Goal: Task Accomplishment & Management: Manage account settings

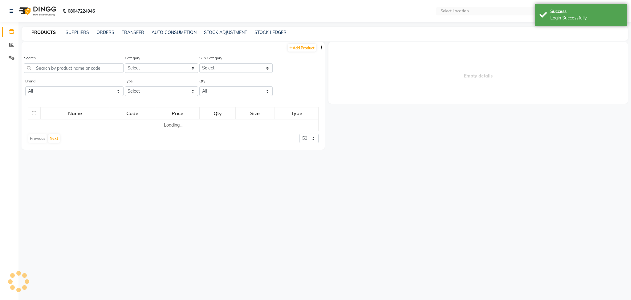
select select "en"
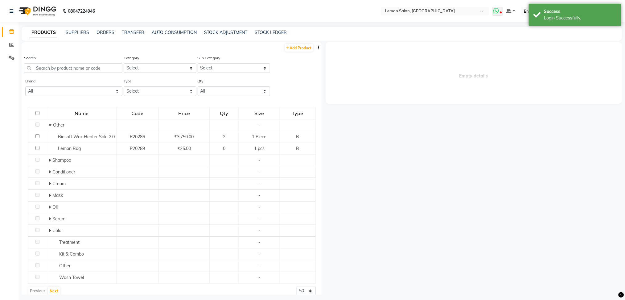
click at [499, 8] on icon at bounding box center [496, 11] width 6 height 6
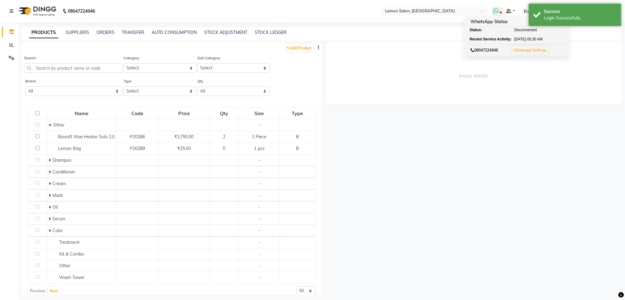
click at [539, 52] on link "Whatsapp Settings" at bounding box center [529, 50] width 33 height 5
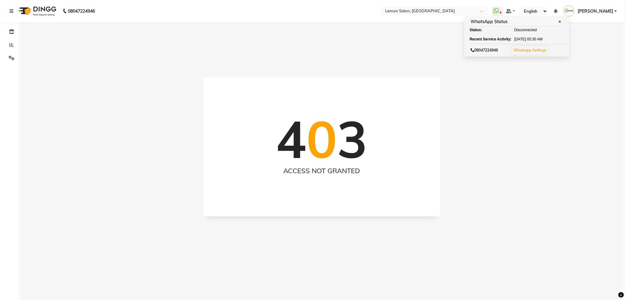
click at [37, 10] on img at bounding box center [37, 10] width 42 height 17
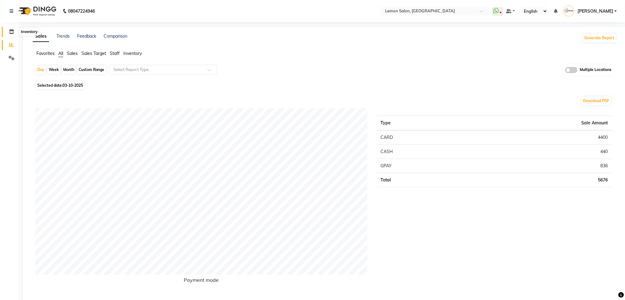
click at [13, 31] on icon at bounding box center [11, 31] width 5 height 5
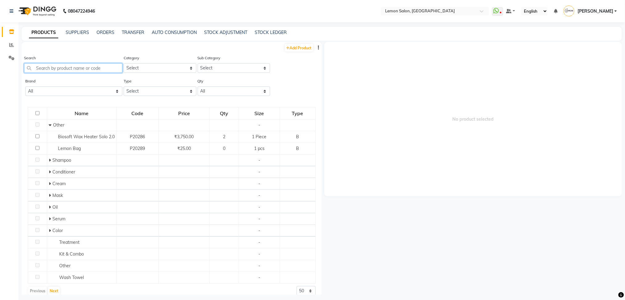
click at [104, 65] on input "text" at bounding box center [73, 68] width 98 height 10
paste input "Loreal Professional inoa 6.23 - 60ml"
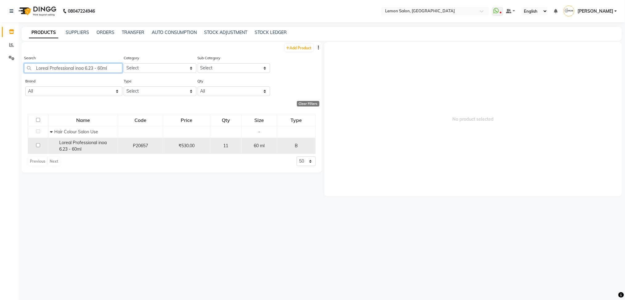
type input "Loreal Professional inoa 6.23 - 60ml"
click at [96, 147] on div "Loreal Professional inoa 6.23 - 60ml" at bounding box center [83, 145] width 66 height 13
select select
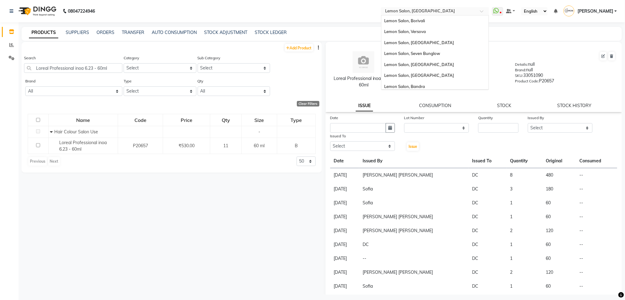
scroll to position [57, 0]
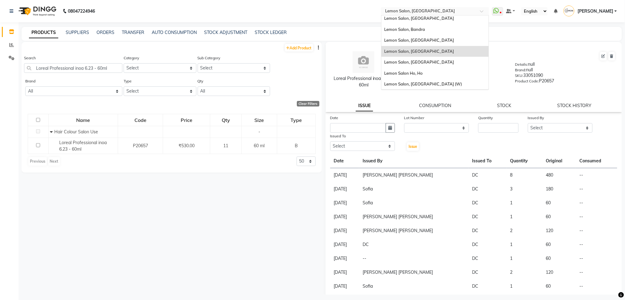
click at [434, 14] on input "text" at bounding box center [428, 12] width 89 height 6
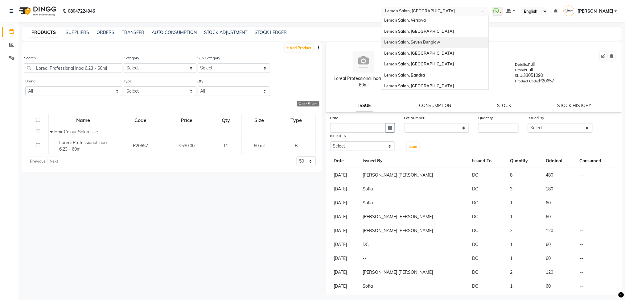
scroll to position [12, 0]
click at [440, 43] on span "Lemon Salon, Seven Bunglow" at bounding box center [412, 41] width 56 height 5
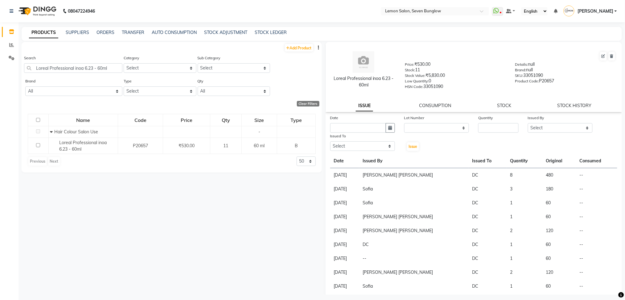
click at [346, 36] on div "PRODUCTS SUPPLIERS ORDERS TRANSFER AUTO CONSUMPTION STOCK ADJUSTMENT STOCK LEDG…" at bounding box center [322, 34] width 600 height 14
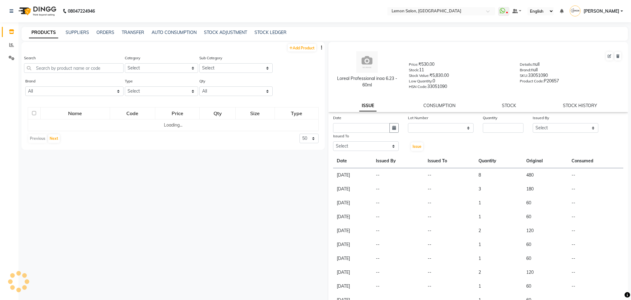
select select
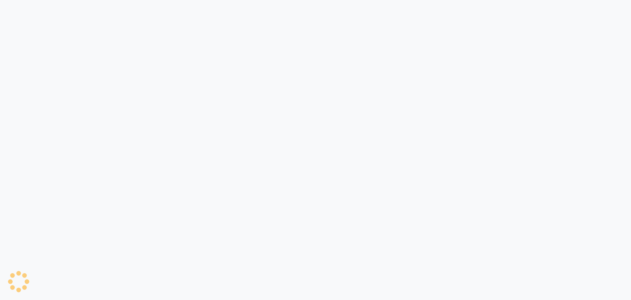
select select
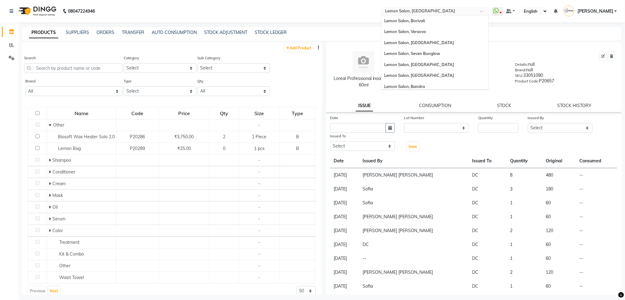
scroll to position [57, 0]
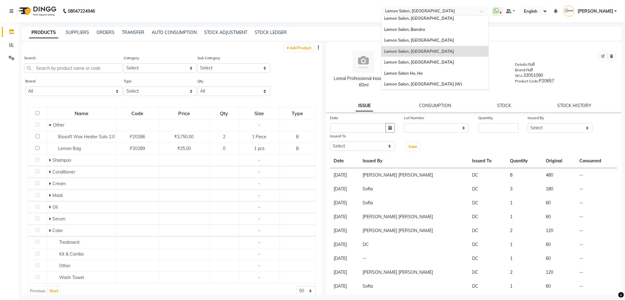
click at [432, 10] on input "text" at bounding box center [428, 12] width 89 height 6
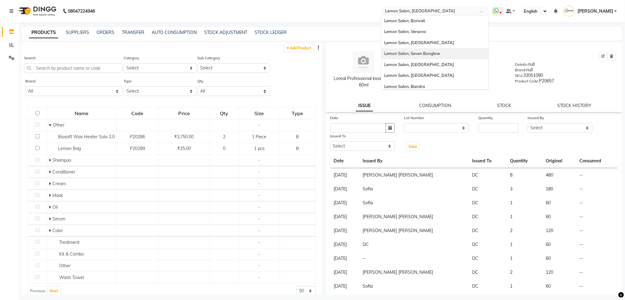
click at [438, 48] on div "Lemon Salon, Seven Bunglow" at bounding box center [434, 53] width 107 height 11
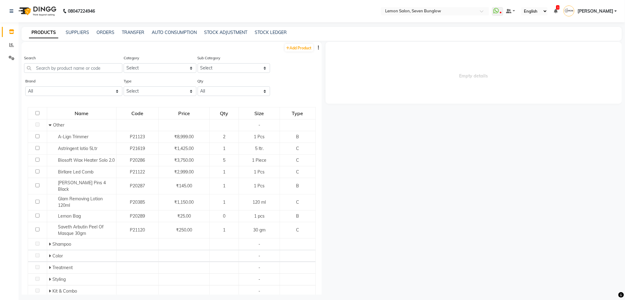
click at [343, 31] on div "PRODUCTS SUPPLIERS ORDERS TRANSFER AUTO CONSUMPTION STOCK ADJUSTMENT STOCK LEDG…" at bounding box center [318, 32] width 593 height 6
click at [101, 65] on input "text" at bounding box center [73, 68] width 98 height 10
paste input "Loreal Professional inoa 6.23 - 60ml"
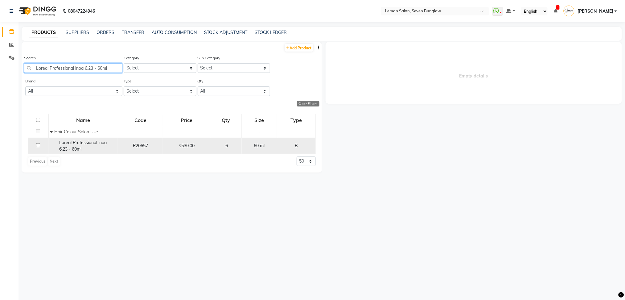
type input "Loreal Professional inoa 6.23 - 60ml"
click at [114, 149] on div "Loreal Professional inoa 6.23 - 60ml" at bounding box center [83, 145] width 66 height 13
select select
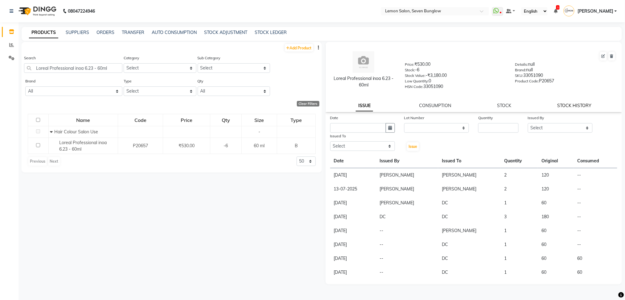
click at [573, 103] on link "STOCK HISTORY" at bounding box center [574, 106] width 34 height 6
select select "all"
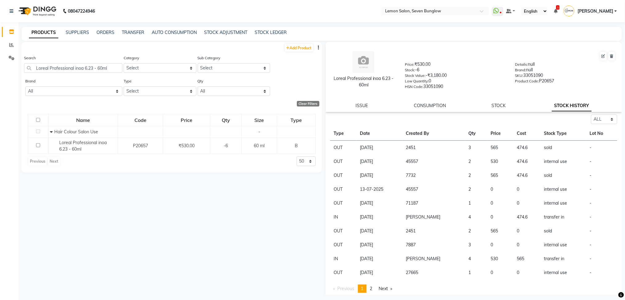
click at [198, 202] on div "Add Product Search Loreal Professional inoa 6.23 - 60ml Category Select Hair Sk…" at bounding box center [172, 168] width 300 height 252
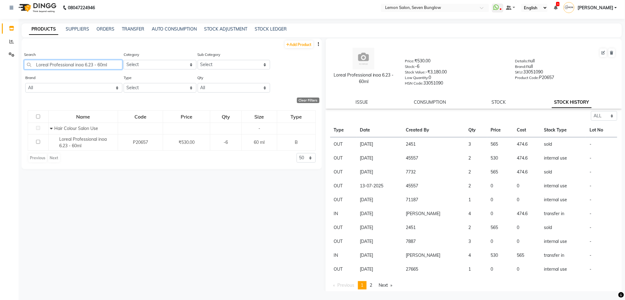
drag, startPoint x: 115, startPoint y: 68, endPoint x: 3, endPoint y: 71, distance: 111.6
click at [3, 71] on app-home "08047224946 Select Location × Lemon Salon, Seven Bunglow WhatsApp Status ✕ Stat…" at bounding box center [312, 149] width 625 height 304
paste input "Inoa 5.32"
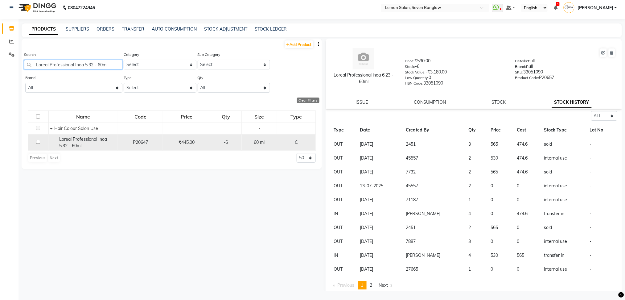
type input "Loreal Professional Inoa 5.32 - 60ml"
click at [67, 142] on div "Loreal Professional Inoa 5.32 - 60ml" at bounding box center [83, 142] width 66 height 13
select select "all"
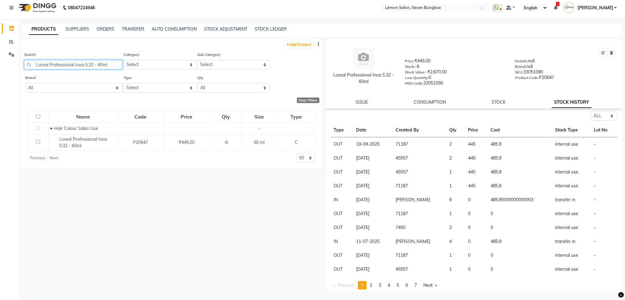
drag, startPoint x: 112, startPoint y: 63, endPoint x: 0, endPoint y: 56, distance: 112.1
click at [0, 56] on app-home "08047224946 Select Location × Lemon Salon, Seven Bunglow WhatsApp Status ✕ Stat…" at bounding box center [312, 149] width 625 height 304
paste input "Schwarzkopf 6-80"
type input "Schwarzkopf 6-80"
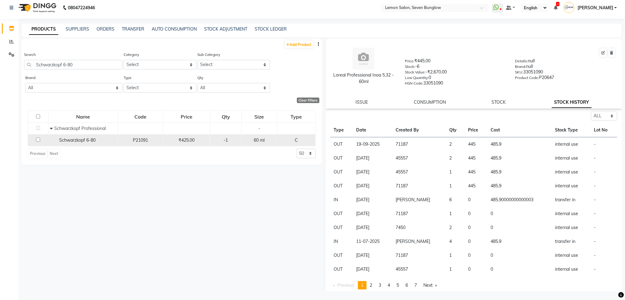
click at [89, 144] on td "Schwarzkopf 6-80" at bounding box center [82, 140] width 69 height 12
click at [102, 138] on div "Schwarzkopf 6-80" at bounding box center [83, 140] width 66 height 6
select select "all"
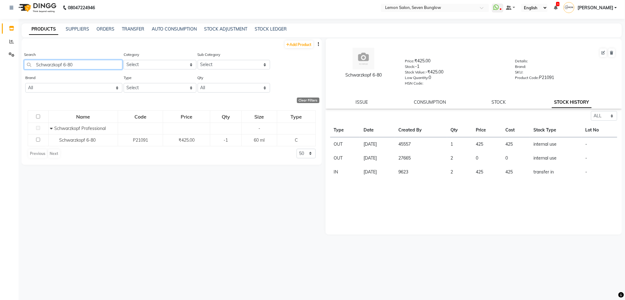
drag, startPoint x: 87, startPoint y: 62, endPoint x: 0, endPoint y: 64, distance: 86.6
click at [0, 64] on app-home "08047224946 Select Location × Lemon Salon, Seven Bunglow WhatsApp Status ✕ Stat…" at bounding box center [312, 149] width 625 height 304
paste input "Lp Majirel Fundamental 5-100 ml"
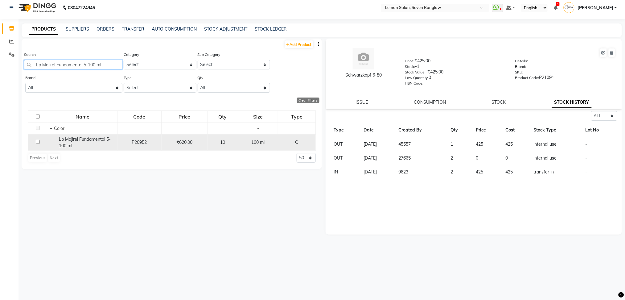
type input "Lp Majirel Fundamental 5-100 ml"
click at [83, 141] on span "Lp Majirel Fundamental 5-100 ml" at bounding box center [85, 142] width 52 height 12
select select "all"
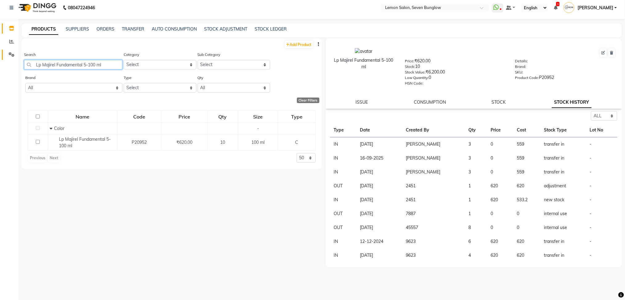
drag, startPoint x: 107, startPoint y: 62, endPoint x: 7, endPoint y: 52, distance: 100.3
click at [7, 52] on app-home "08047224946 Select Location × Lemon Salon, Seven Bunglow WhatsApp Status ✕ Stat…" at bounding box center [312, 149] width 625 height 304
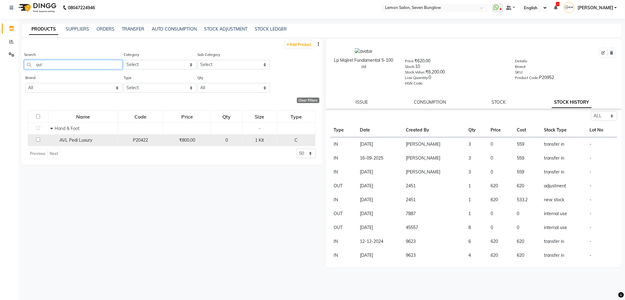
type input "avl"
click at [77, 139] on span "AVL Pedi Luxury" at bounding box center [75, 140] width 33 height 6
select select "all"
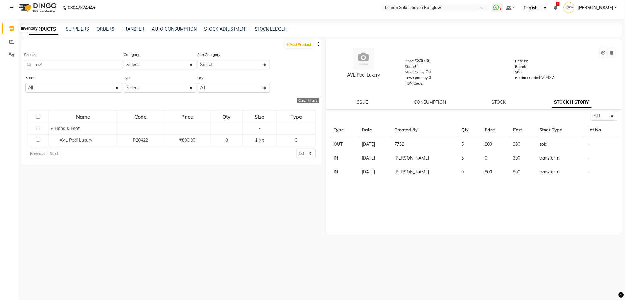
click at [10, 28] on icon at bounding box center [11, 28] width 5 height 5
click at [12, 43] on icon at bounding box center [11, 41] width 5 height 5
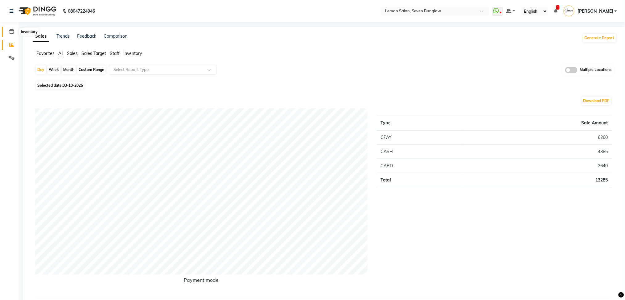
click at [15, 31] on span at bounding box center [11, 31] width 11 height 7
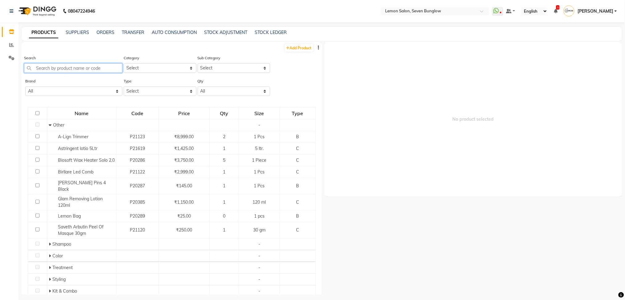
click at [62, 66] on input "text" at bounding box center [73, 68] width 98 height 10
paste input "Loreal Professional Absolut Repair Molecular Mask 490ml"
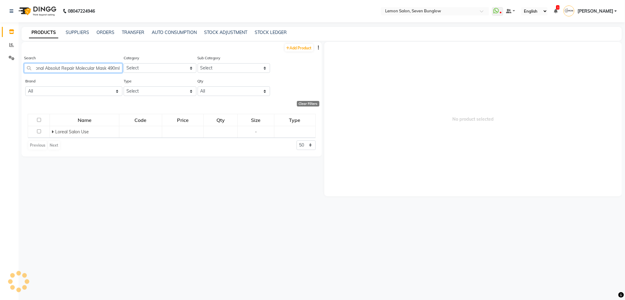
scroll to position [0, 31]
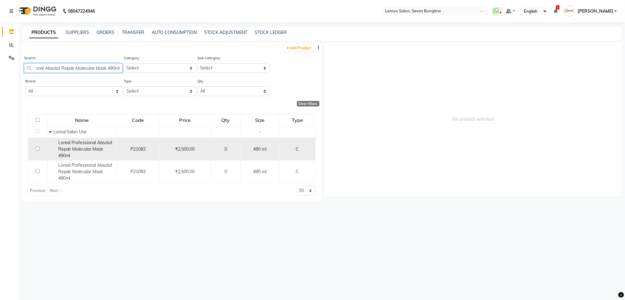
type input "Loreal Professional Absolut Repair Molecular Mask 490ml"
click at [92, 143] on span "Loreal Professional Absolut Repair Molecular Mask 490ml" at bounding box center [85, 149] width 54 height 18
select select
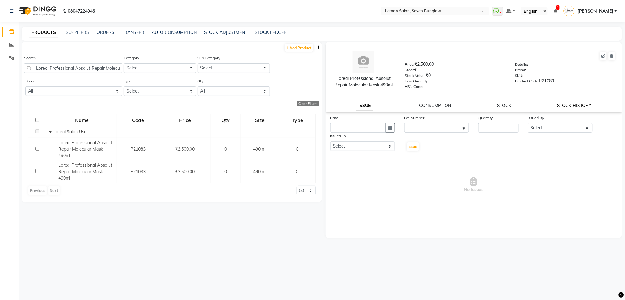
click at [586, 104] on link "STOCK HISTORY" at bounding box center [574, 106] width 34 height 6
select select "all"
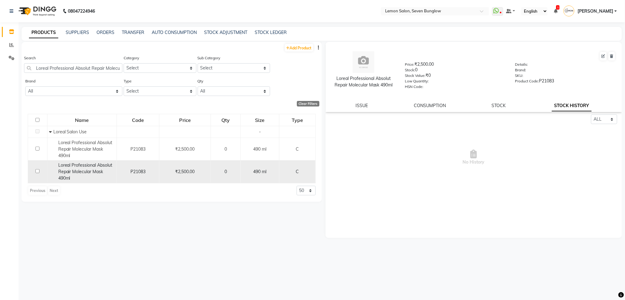
click at [102, 182] on td "Loreal Professional Absolut Repair Molecular Mask 490ml" at bounding box center [81, 171] width 69 height 23
click at [97, 169] on span "Loreal Professional Absolut Repair Molecular Mask 490ml" at bounding box center [85, 171] width 54 height 18
select select "all"
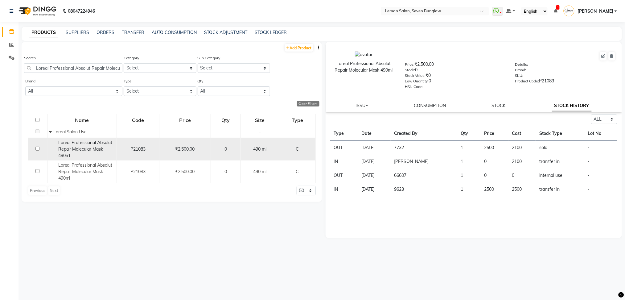
click at [85, 145] on div "Loreal Professional Absolut Repair Molecular Mask 490ml" at bounding box center [82, 148] width 66 height 19
select select "all"
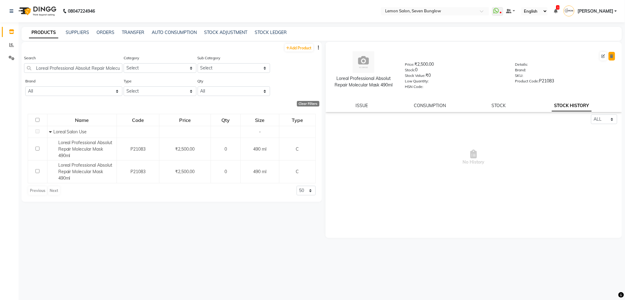
click at [614, 60] on button at bounding box center [611, 56] width 6 height 9
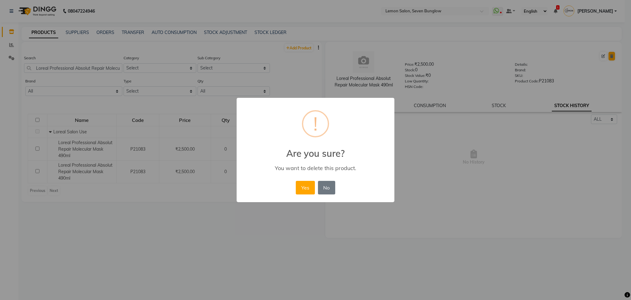
click at [296, 181] on button "Yes" at bounding box center [305, 188] width 19 height 14
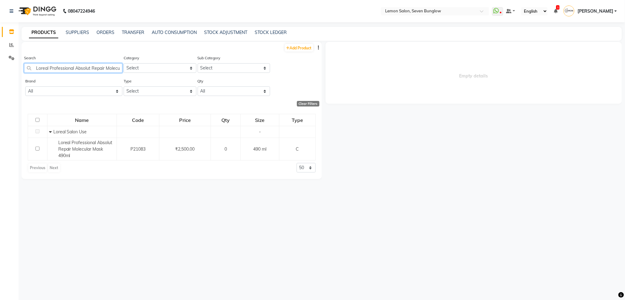
click at [101, 66] on input "Loreal Professional Absolut Repair Molecular Mask 490ml" at bounding box center [73, 68] width 98 height 10
paste input "Schwarzkopf 4-68"
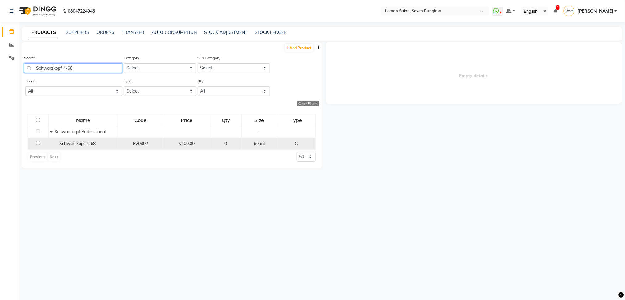
type input "Schwarzkopf 4-68"
click at [80, 144] on span "Schwarzkopf 4-68" at bounding box center [77, 144] width 36 height 6
select select "all"
